Goal: Navigation & Orientation: Go to known website

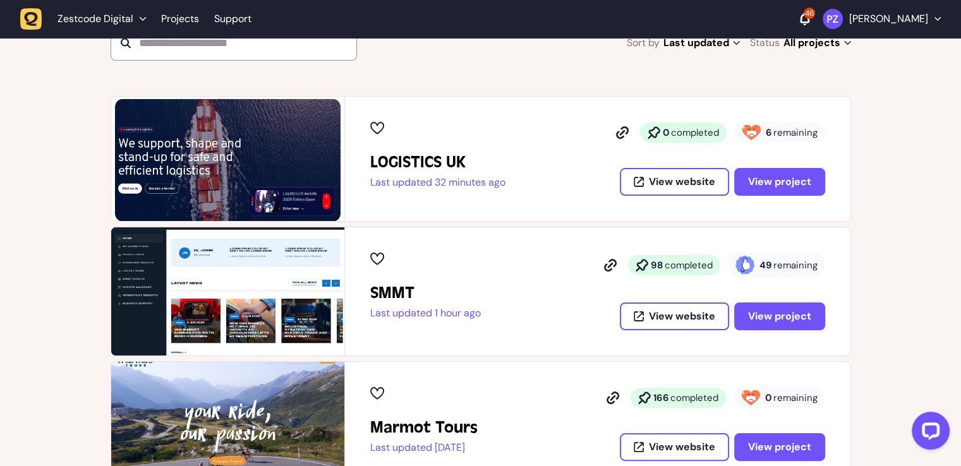
scroll to position [63, 0]
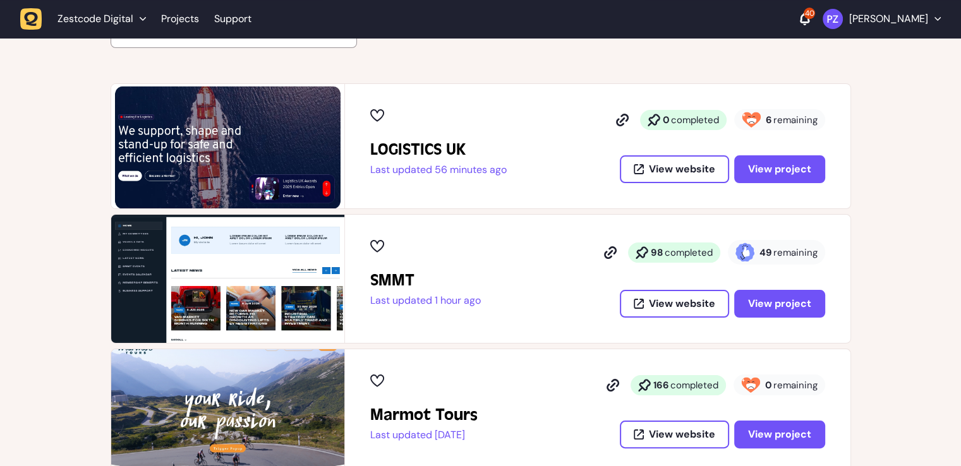
scroll to position [189, 0]
